Goal: Check status

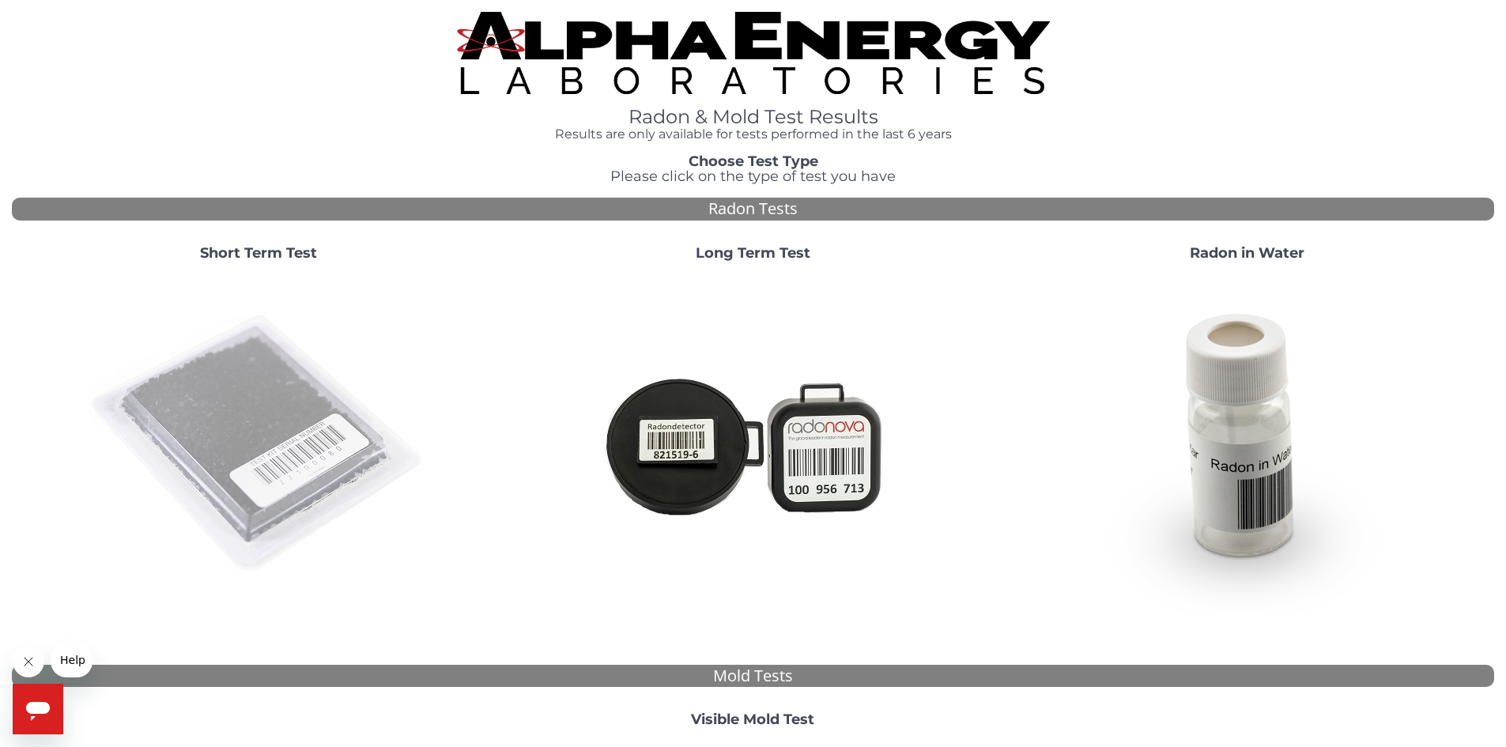
click at [288, 413] on img at bounding box center [259, 444] width 340 height 340
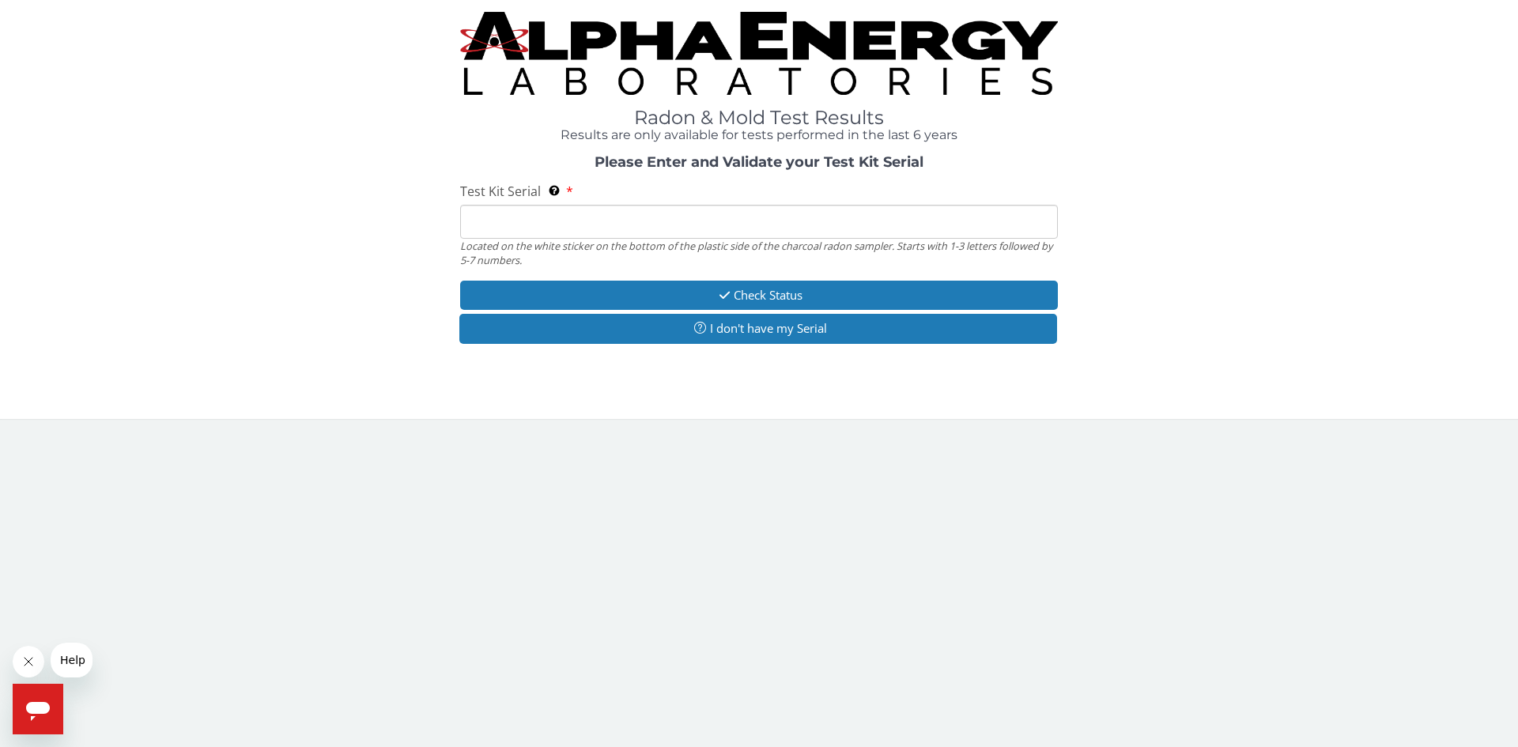
click at [684, 225] on input "Test Kit Serial Located on the white sticker on the bottom of the plastic side …" at bounding box center [759, 222] width 598 height 34
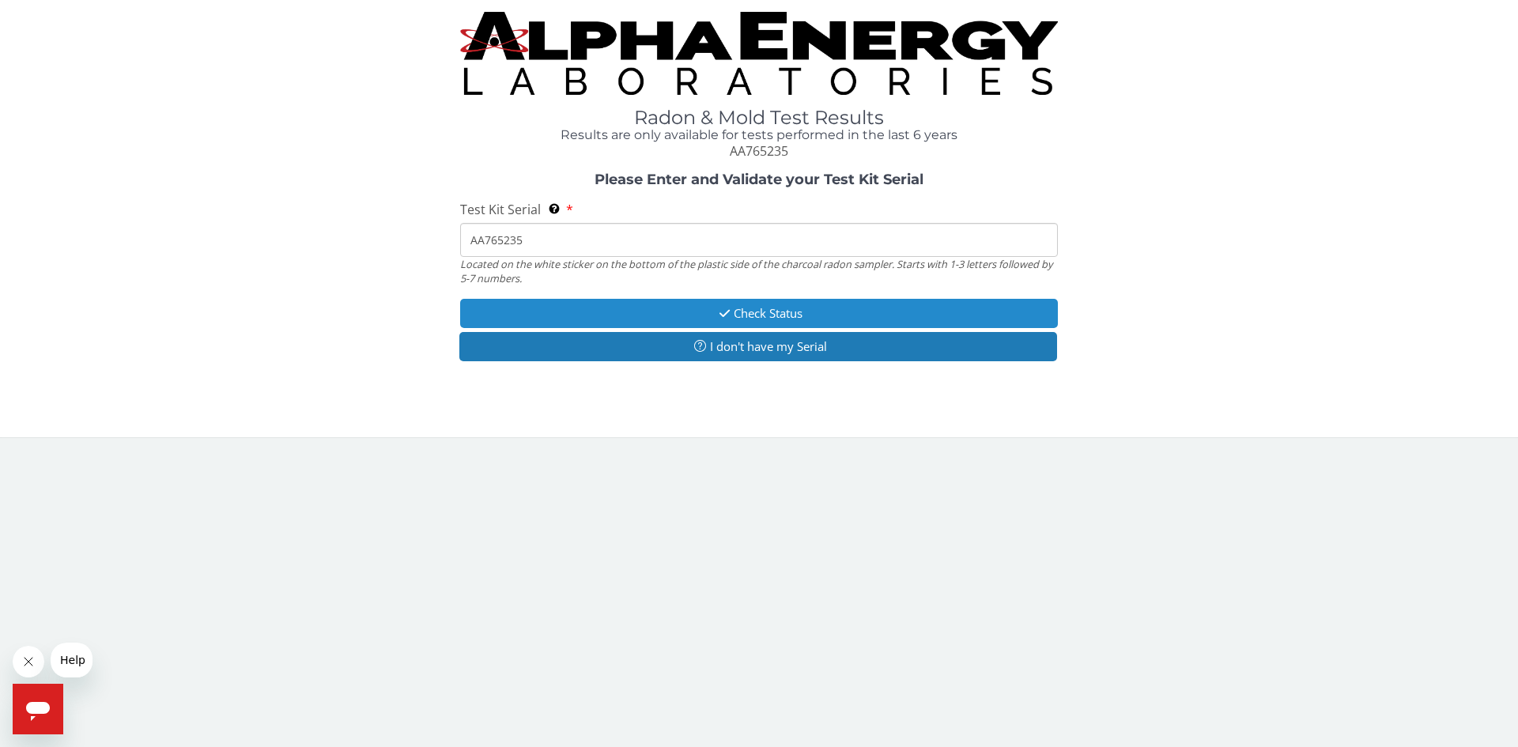
type input "AA765235"
click at [737, 304] on button "Check Status" at bounding box center [759, 313] width 598 height 29
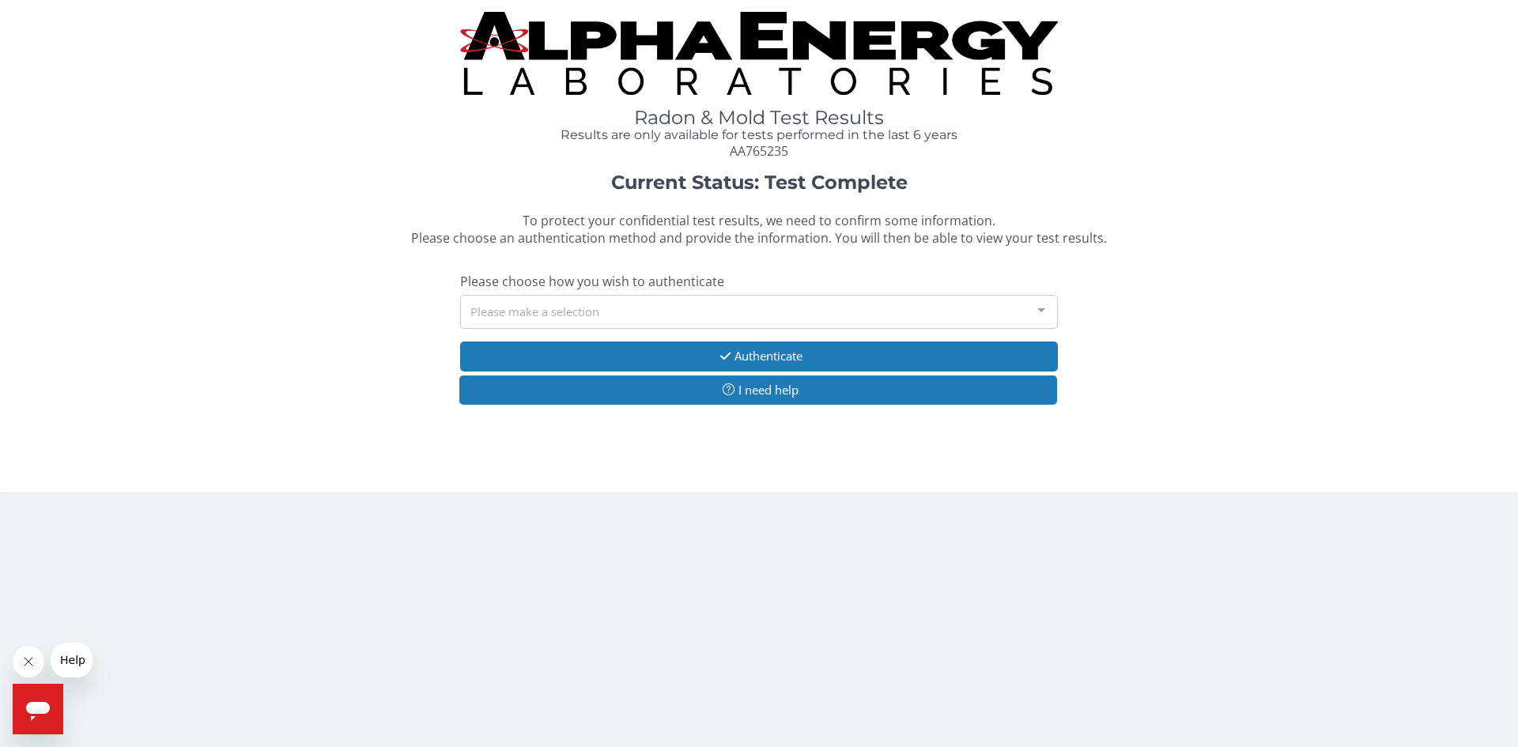
click at [715, 309] on div "Please make a selection" at bounding box center [759, 312] width 598 height 34
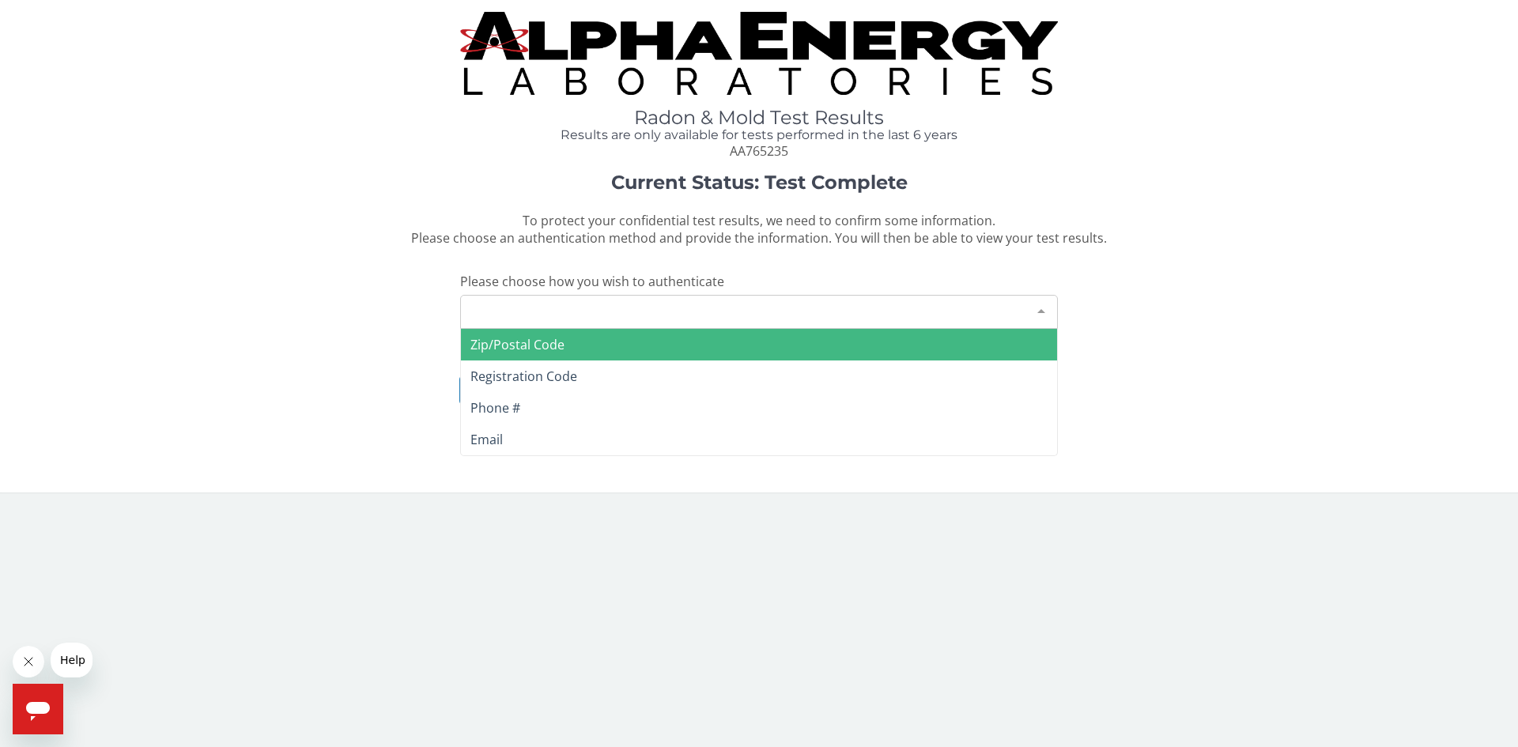
click at [575, 349] on span "Zip/Postal Code" at bounding box center [759, 345] width 596 height 32
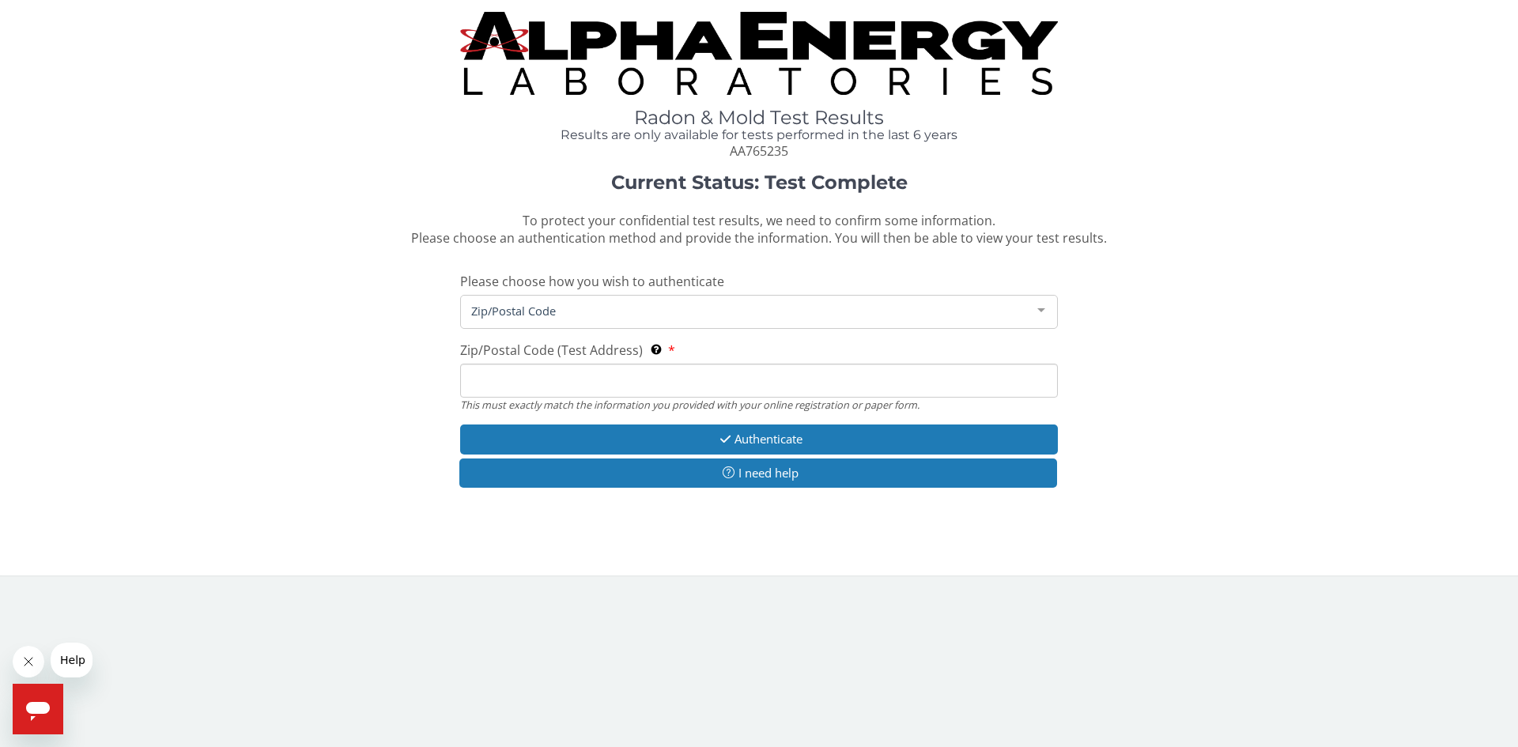
click at [574, 377] on input "Zip/Postal Code (Test Address) This must exactly match the information you prov…" at bounding box center [759, 381] width 598 height 34
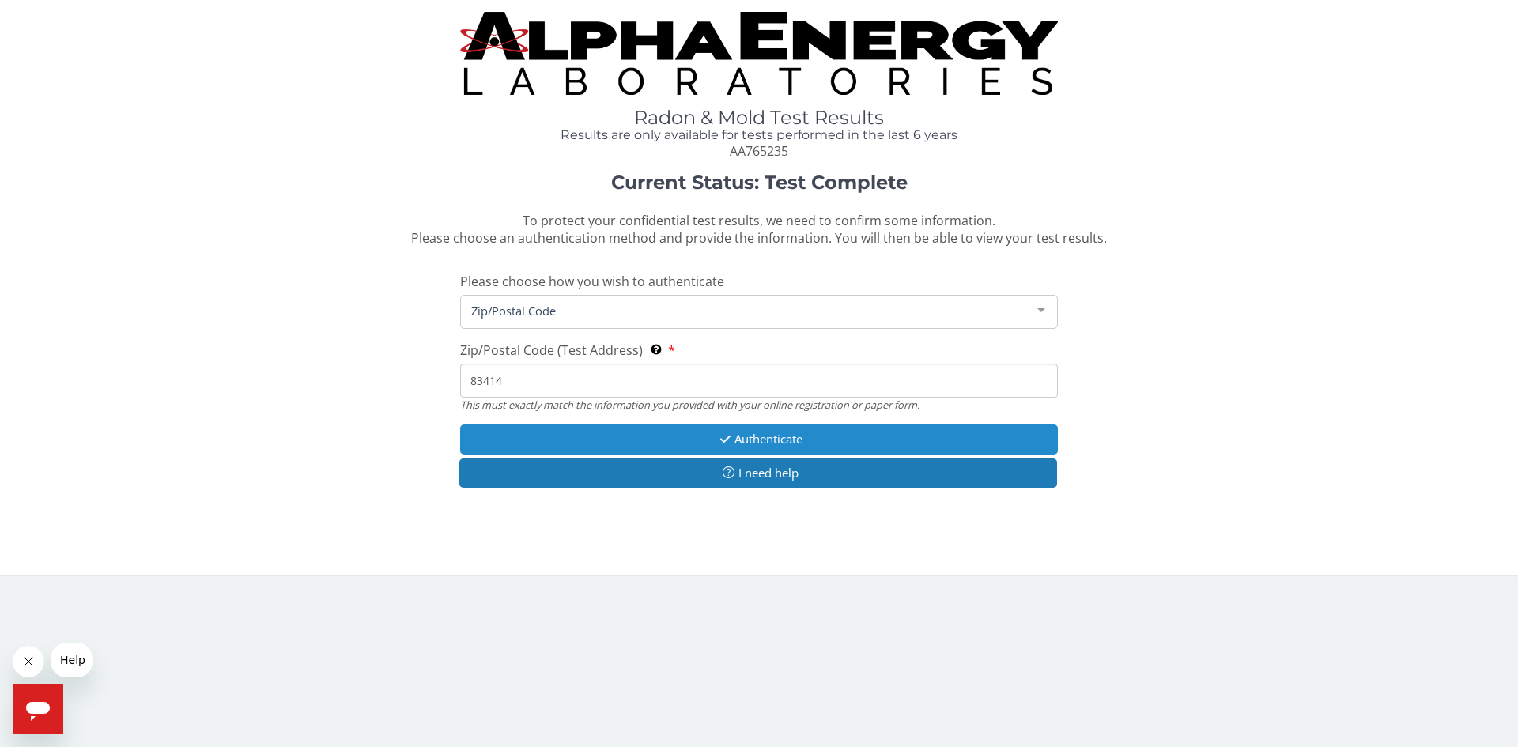
type input "83414"
click at [643, 428] on button "Authenticate" at bounding box center [759, 438] width 598 height 29
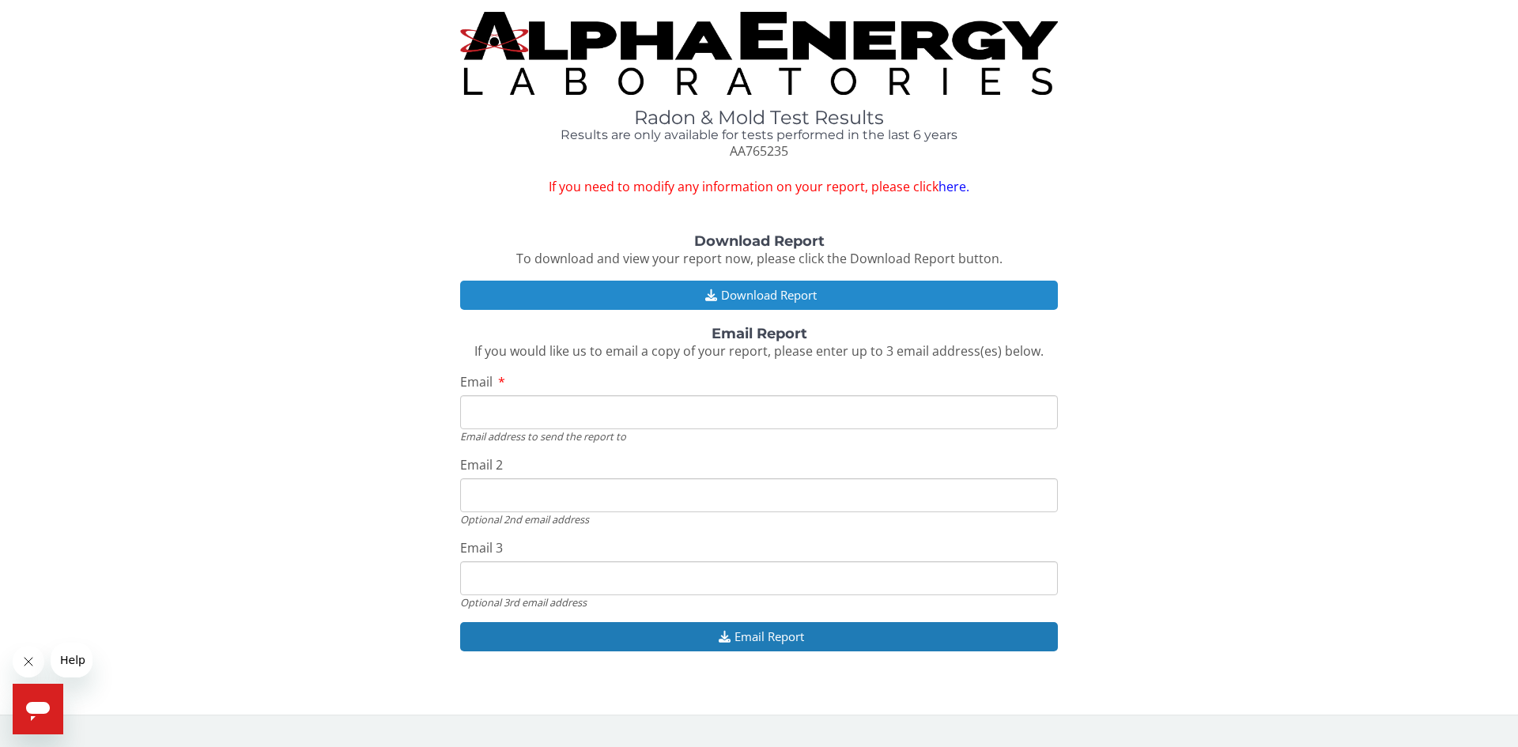
click at [734, 282] on button "Download Report" at bounding box center [759, 295] width 598 height 29
